Goal: Answer question/provide support: Answer question/provide support

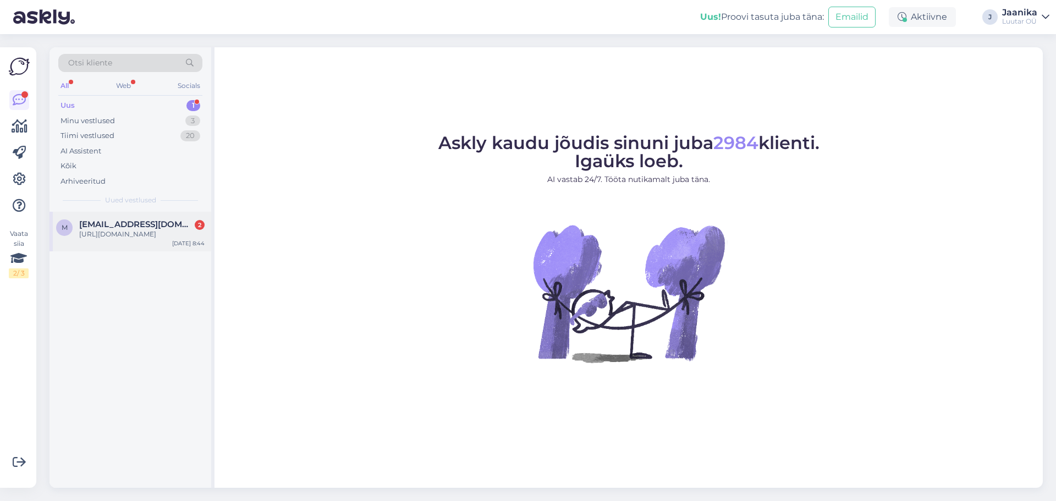
click at [108, 239] on div "[URL][DOMAIN_NAME]" at bounding box center [141, 234] width 125 height 10
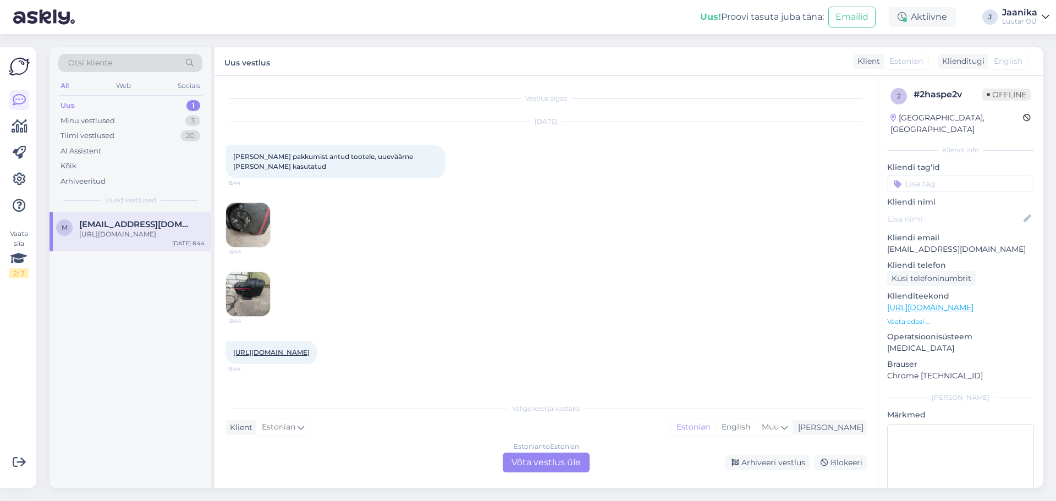
scroll to position [9, 0]
click at [532, 460] on div "Estonian to Estonian Võta vestlus üle" at bounding box center [546, 463] width 87 height 20
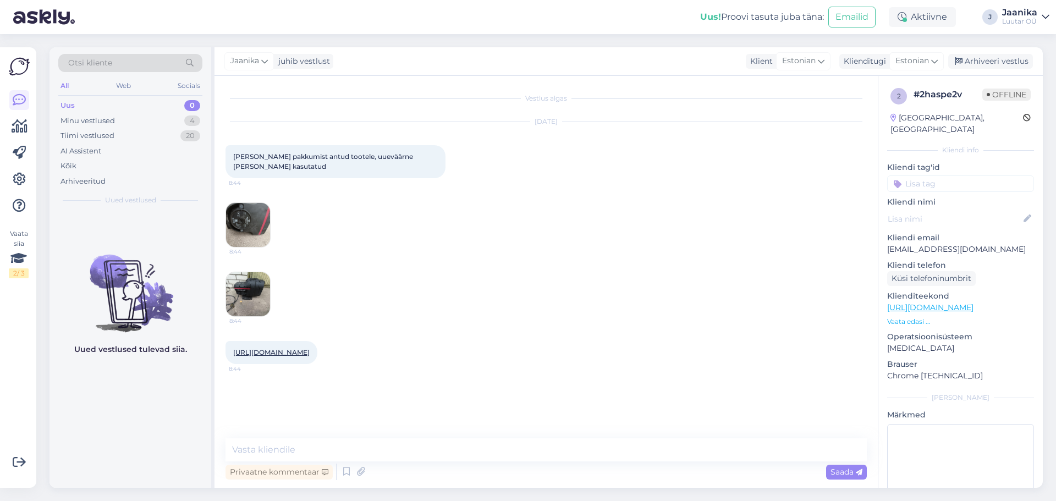
scroll to position [0, 0]
click at [254, 212] on img at bounding box center [248, 225] width 44 height 44
click at [256, 296] on img at bounding box center [248, 294] width 44 height 44
click at [289, 356] on link "[URL][DOMAIN_NAME]" at bounding box center [271, 352] width 76 height 8
click at [388, 448] on textarea at bounding box center [546, 449] width 641 height 23
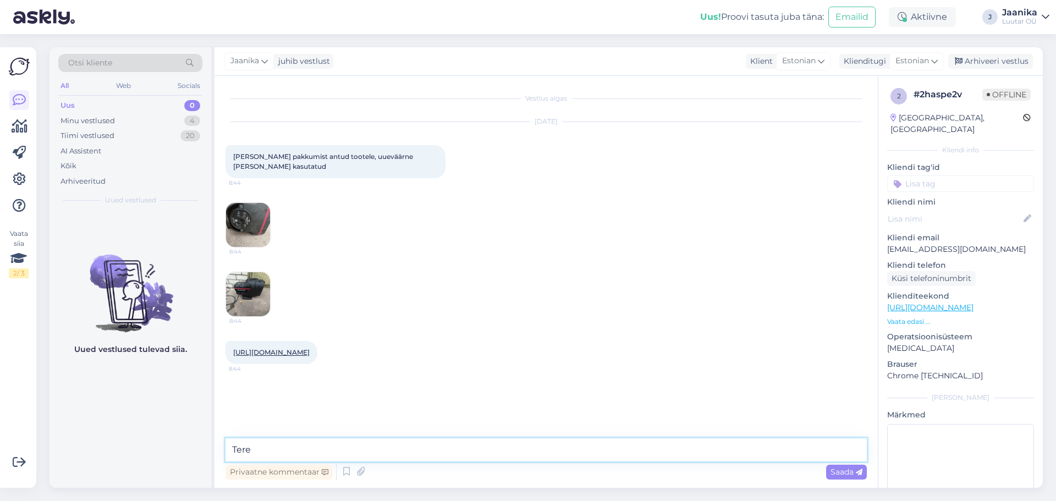
type textarea "Tere!"
type textarea "Antud toodet me [PERSON_NAME]"
